Goal: Check status: Check status

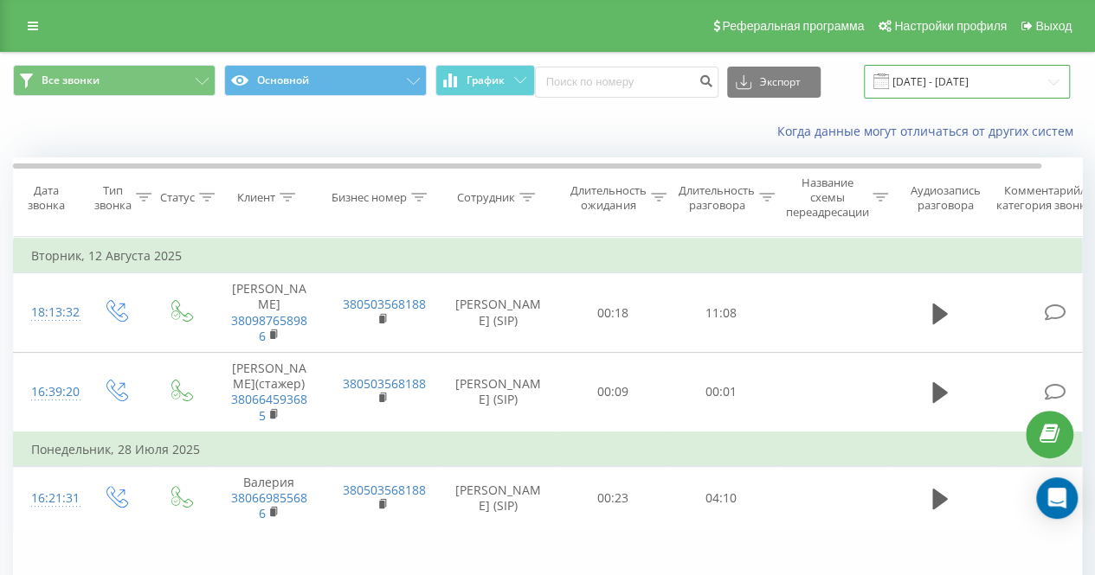
click at [966, 78] on input "[DATE] - [DATE]" at bounding box center [966, 82] width 206 height 34
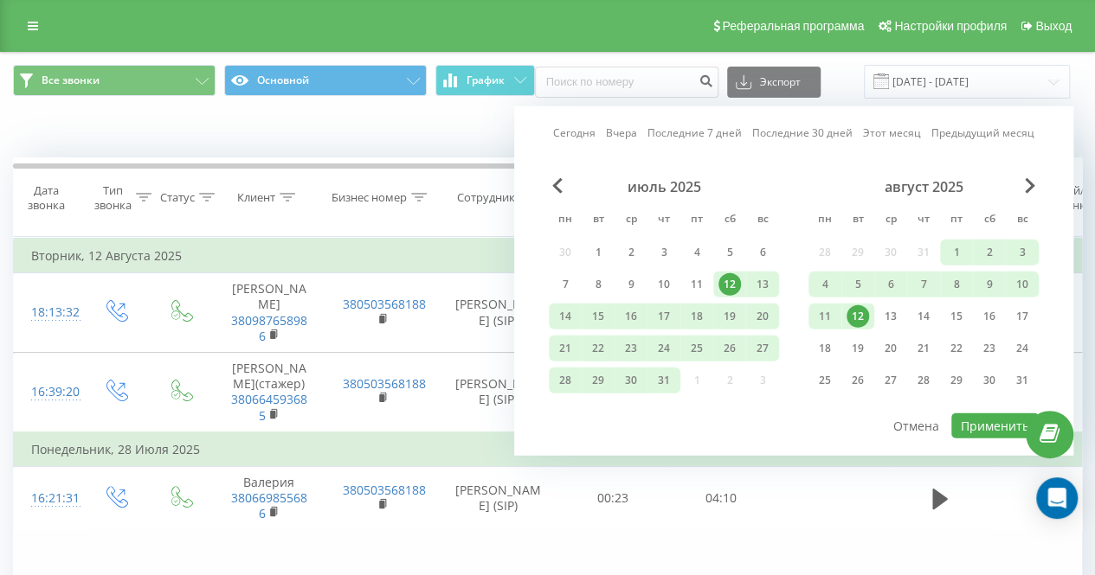
click at [858, 314] on div "12" at bounding box center [857, 316] width 22 height 22
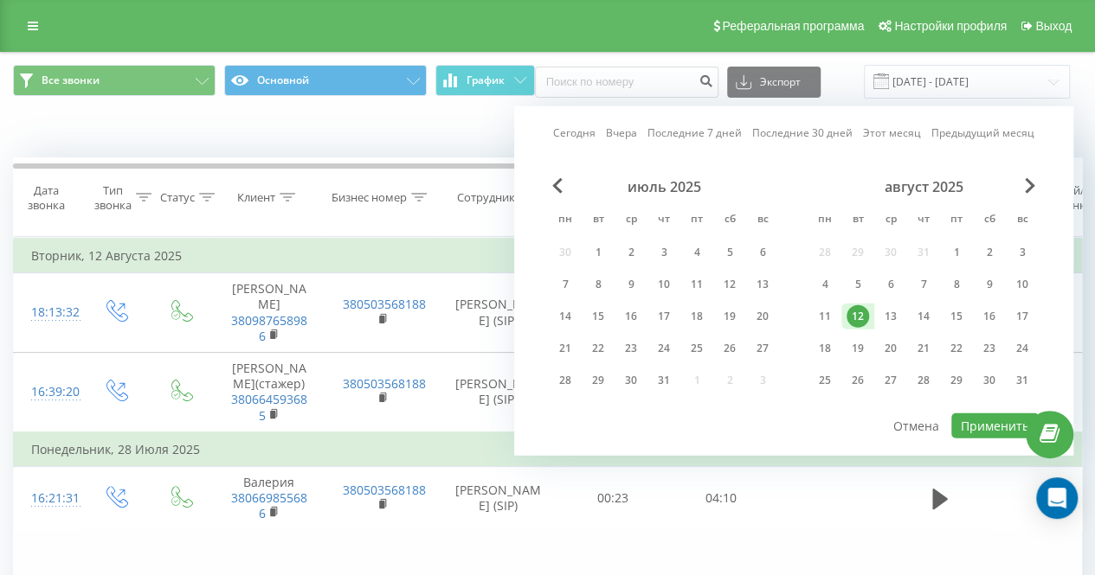
click at [866, 312] on div "12" at bounding box center [857, 316] width 22 height 22
click at [912, 354] on div "21" at bounding box center [923, 348] width 22 height 22
click at [979, 418] on button "Применить" at bounding box center [994, 426] width 87 height 25
type input "[DATE] - [DATE]"
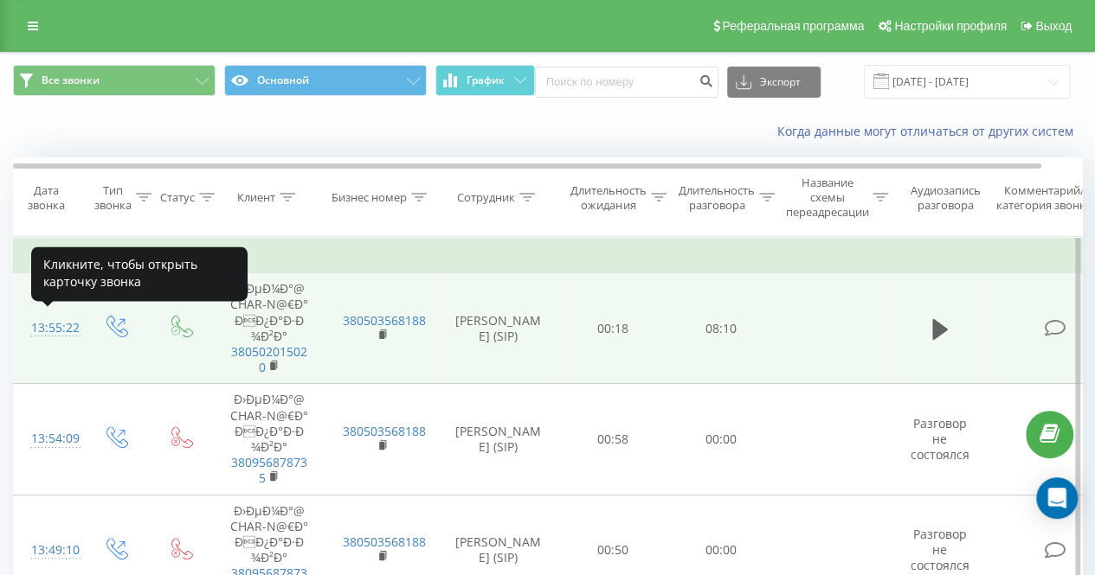
click at [59, 324] on div "13:55:22" at bounding box center [48, 328] width 35 height 34
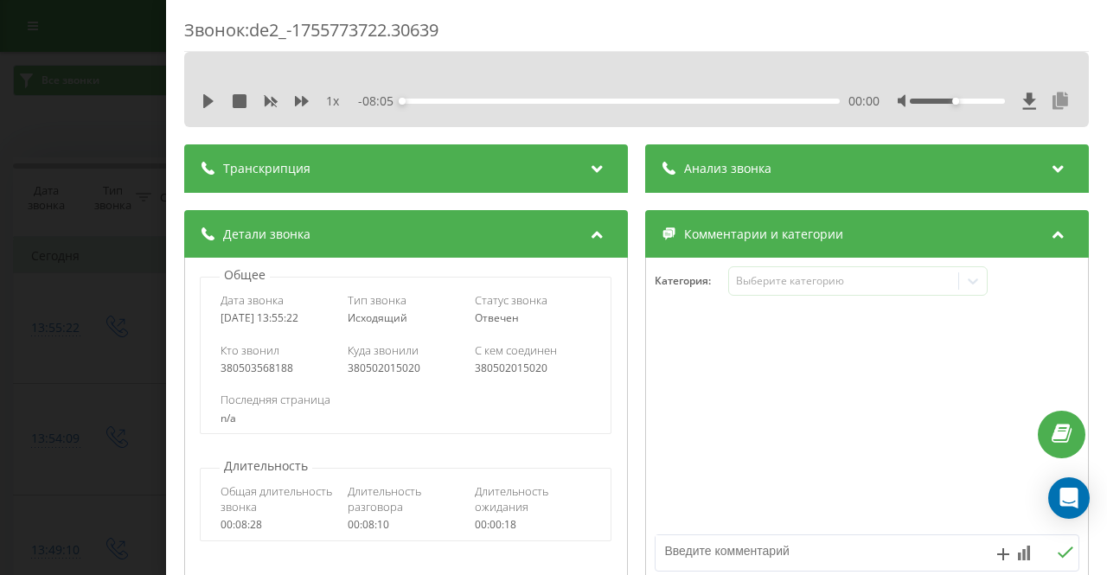
click at [1050, 100] on icon at bounding box center [1060, 101] width 21 height 17
